Goal: Navigation & Orientation: Go to known website

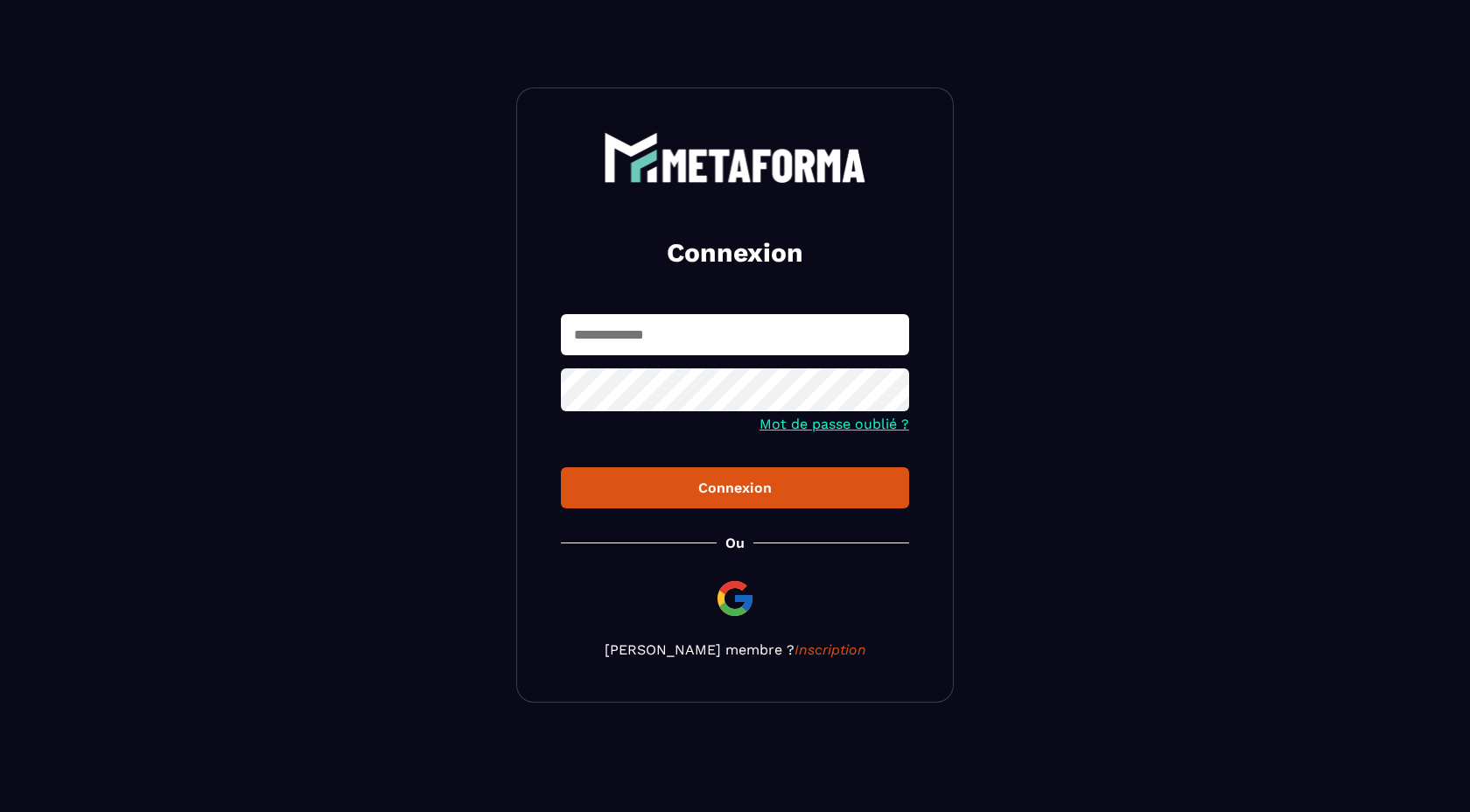
click at [724, 335] on input "text" at bounding box center [735, 335] width 349 height 41
type input "**********"
drag, startPoint x: 753, startPoint y: 344, endPoint x: 753, endPoint y: 331, distance: 13.0
click at [753, 344] on input "text" at bounding box center [735, 335] width 349 height 41
type input "**********"
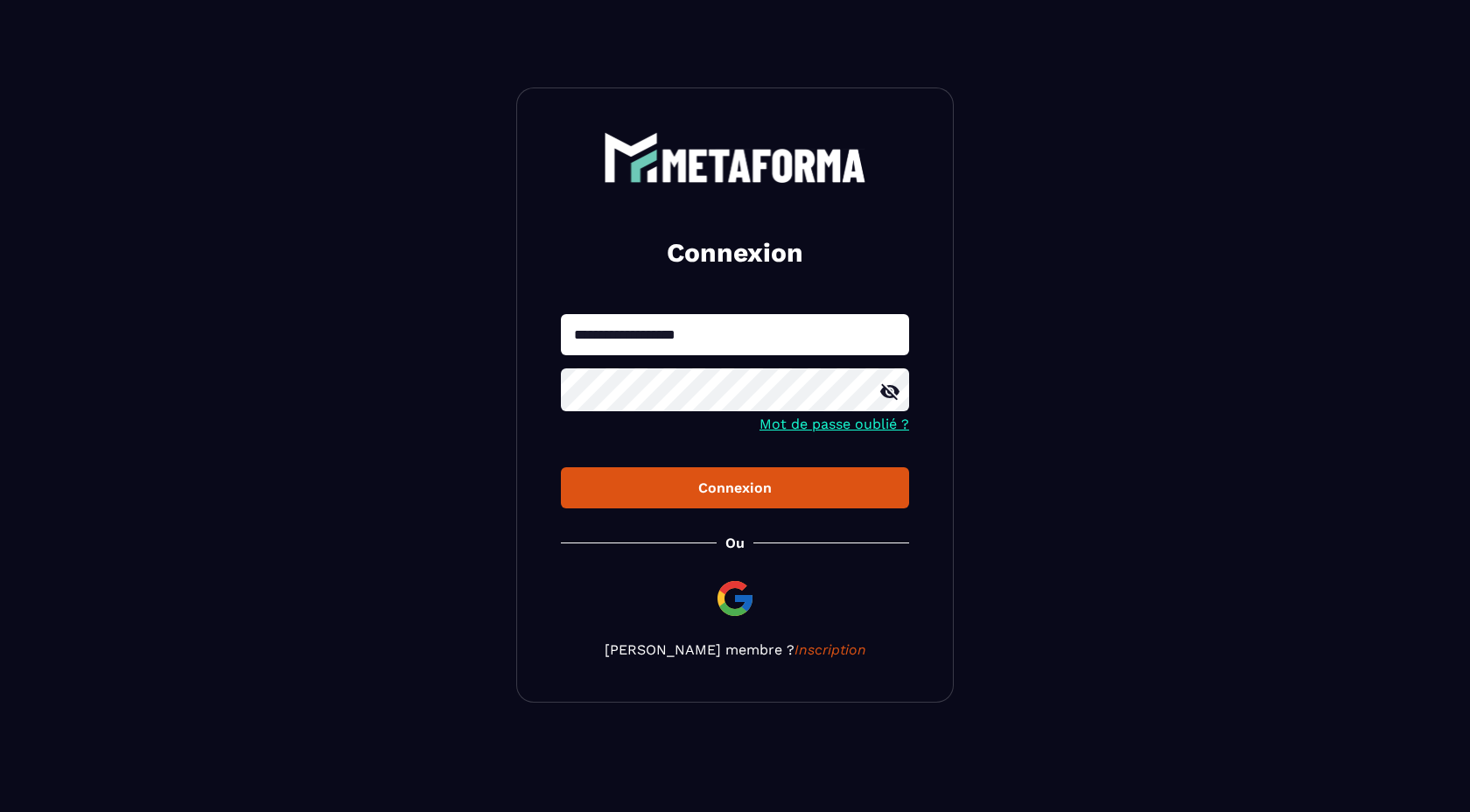
click at [890, 399] on icon at bounding box center [890, 392] width 19 height 16
click at [765, 484] on div "Connexion" at bounding box center [735, 488] width 321 height 17
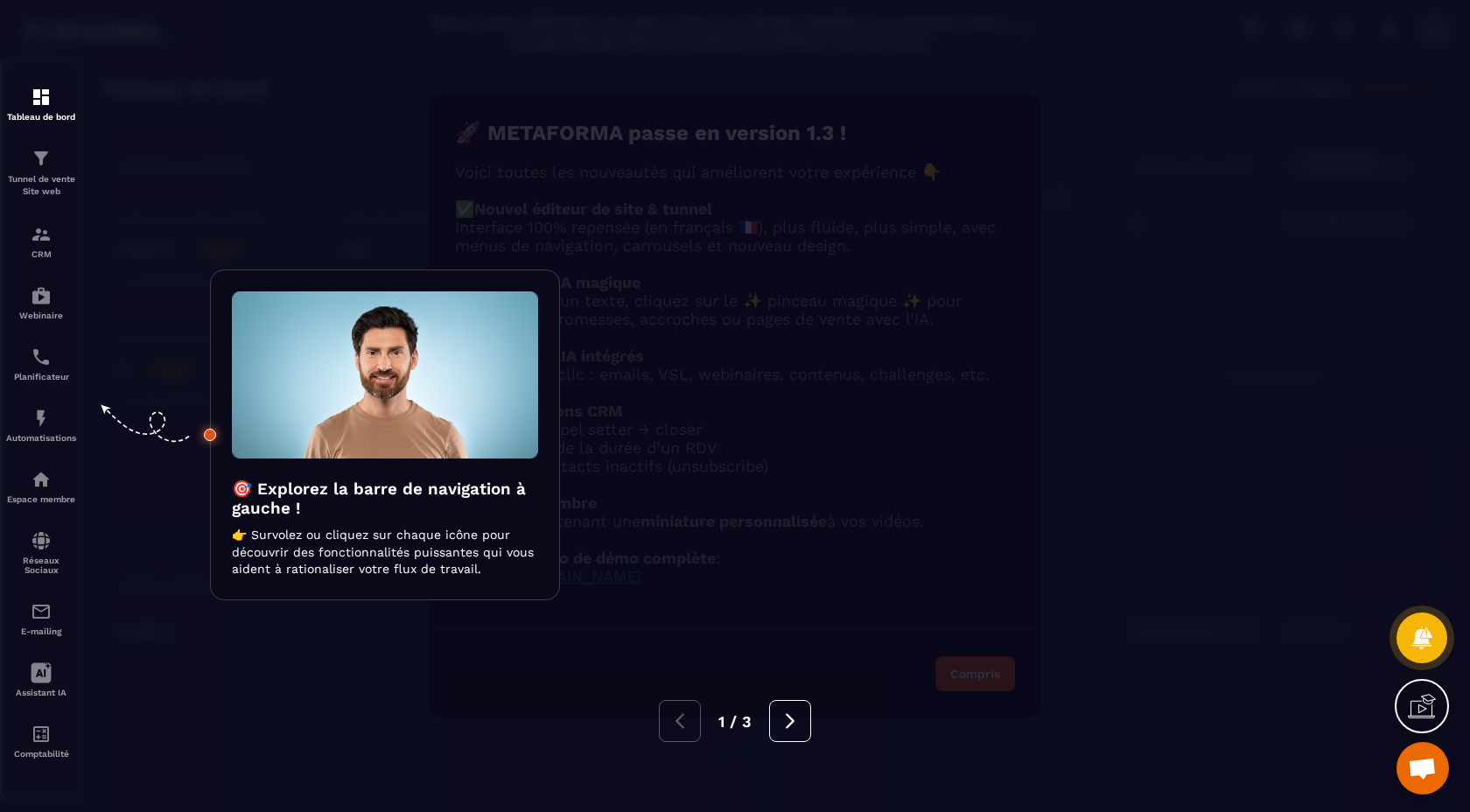
click at [419, 422] on img at bounding box center [385, 375] width 307 height 167
click at [791, 720] on icon at bounding box center [790, 721] width 19 height 19
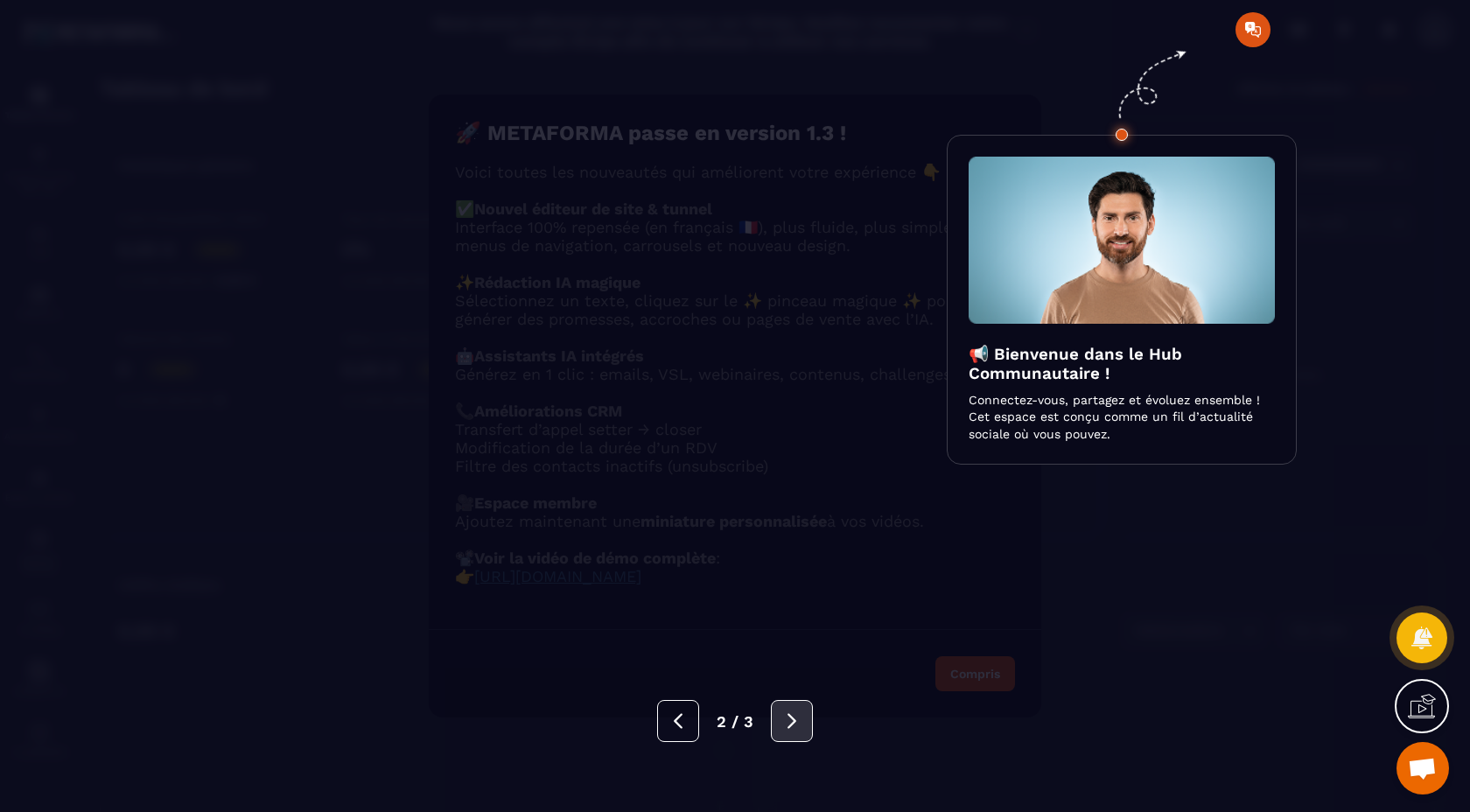
click at [784, 713] on icon at bounding box center [792, 721] width 19 height 19
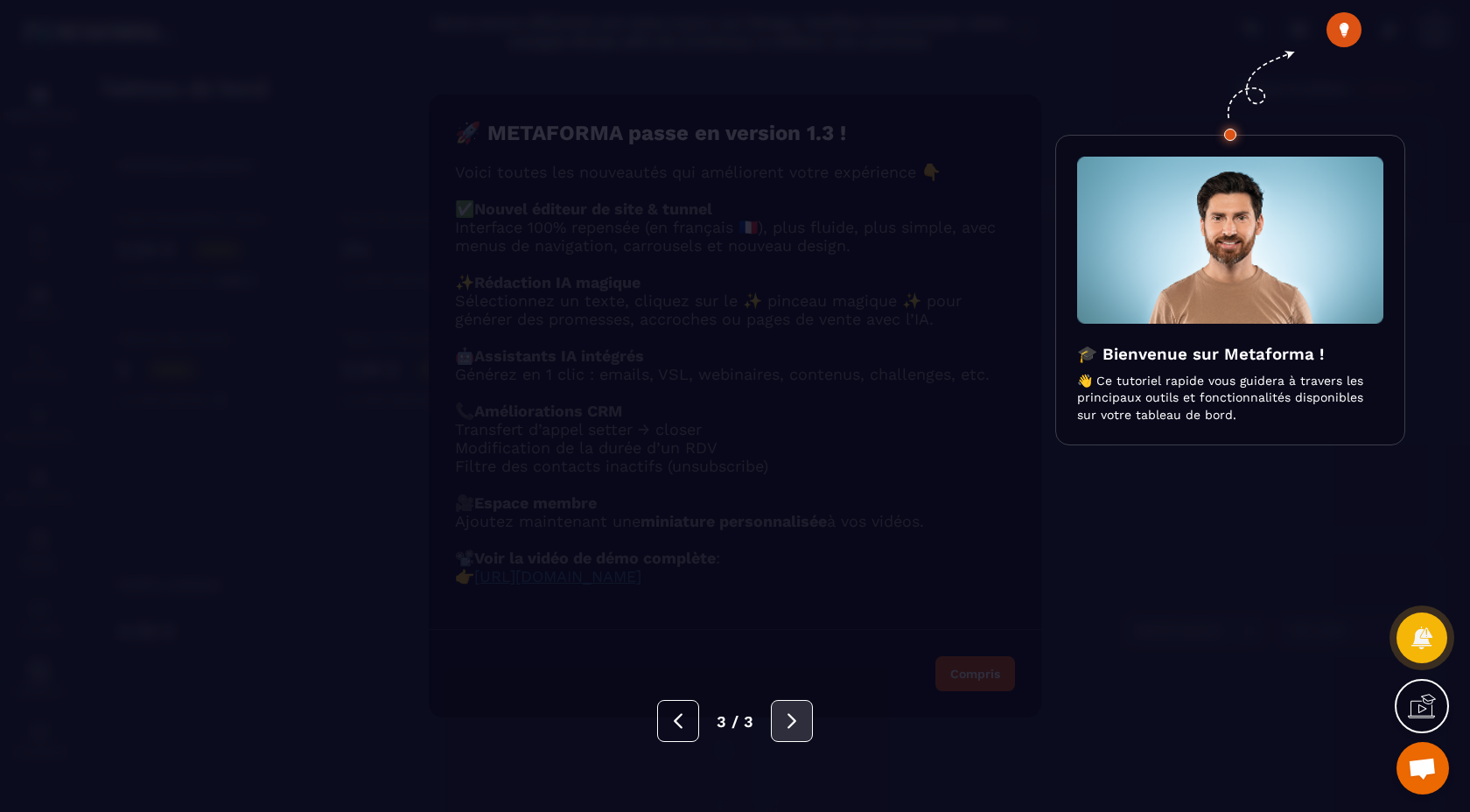
click at [784, 713] on icon at bounding box center [792, 721] width 19 height 19
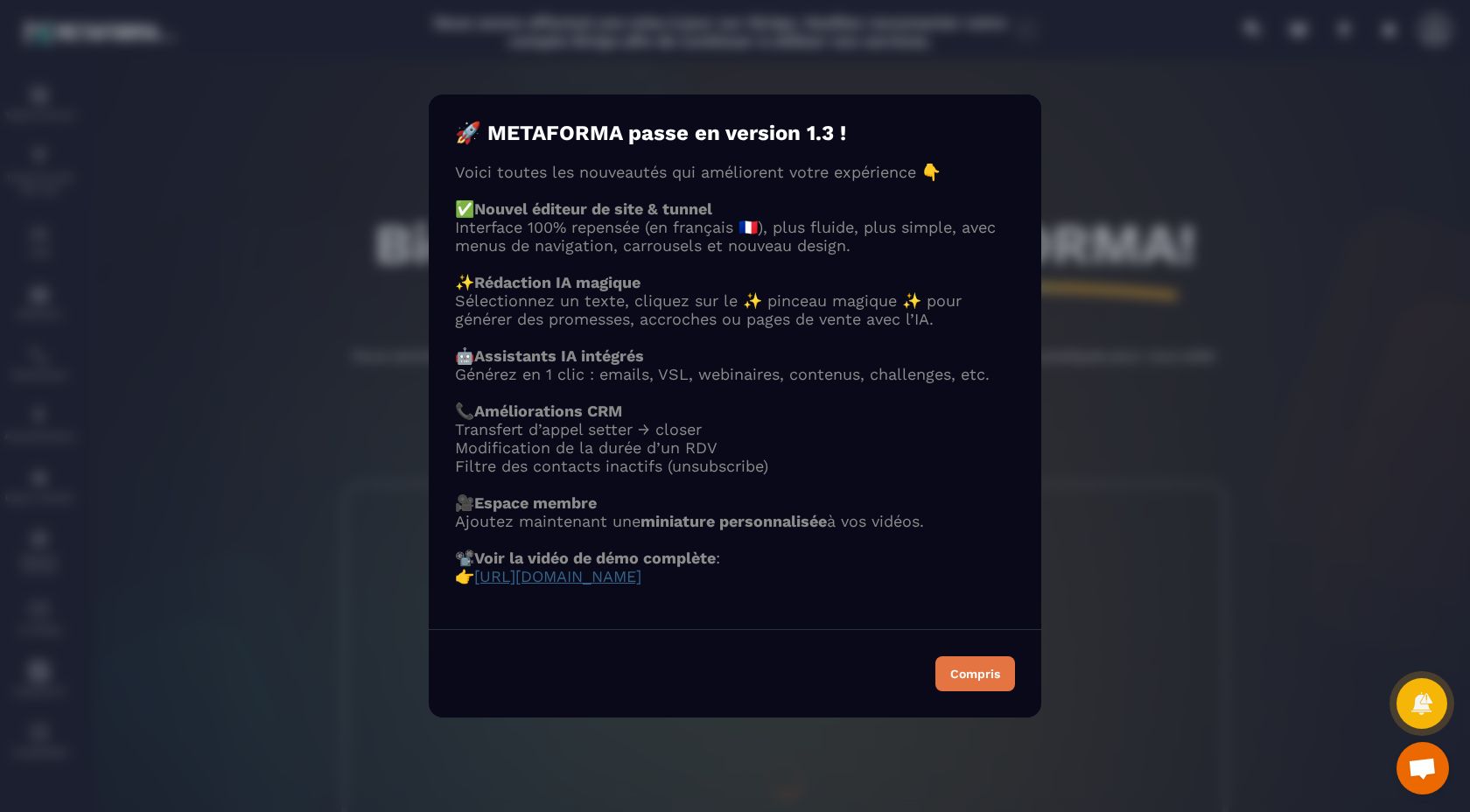
click at [983, 680] on div "Compris" at bounding box center [975, 674] width 50 height 12
